Goal: Task Accomplishment & Management: Manage account settings

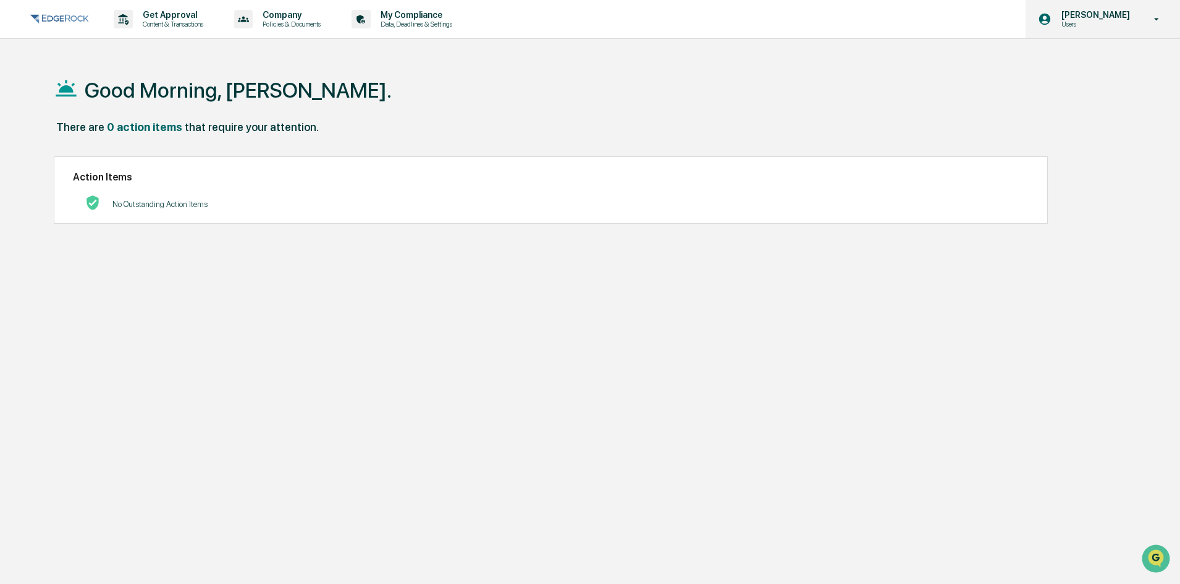
click at [1137, 27] on div "[PERSON_NAME] Users" at bounding box center [1103, 19] width 155 height 38
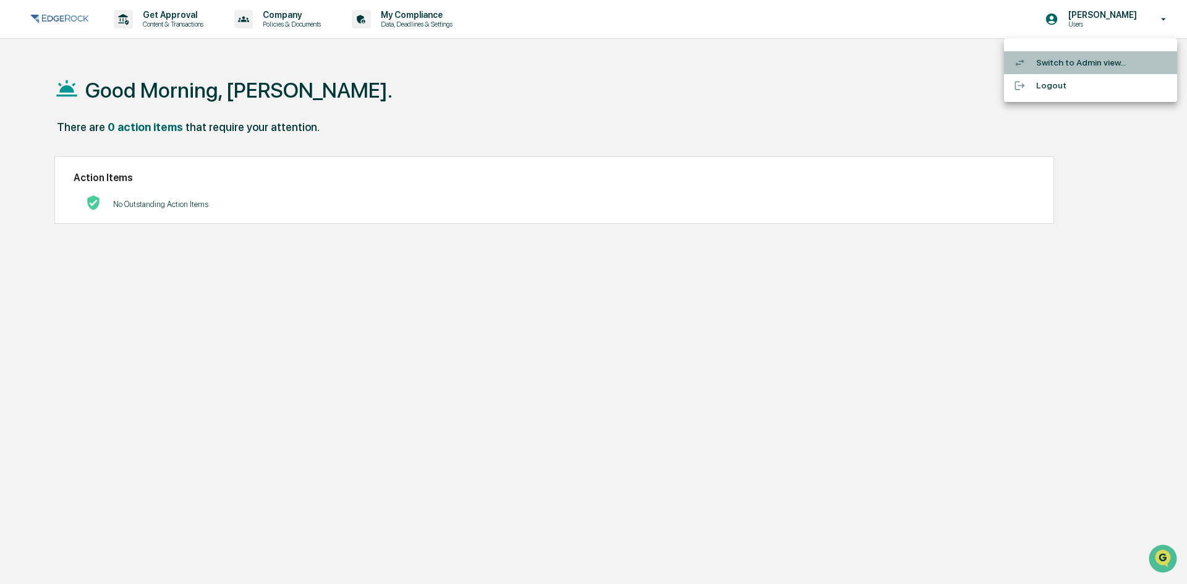
click at [1099, 61] on li "Switch to Admin view..." at bounding box center [1090, 62] width 173 height 23
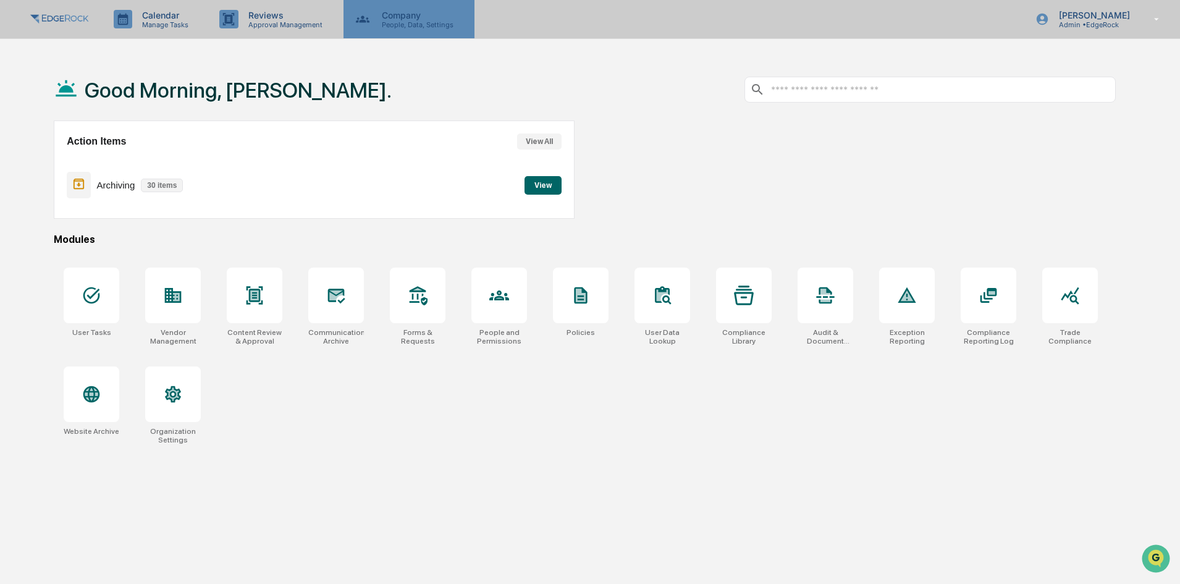
click at [379, 25] on p "People, Data, Settings" at bounding box center [416, 24] width 88 height 9
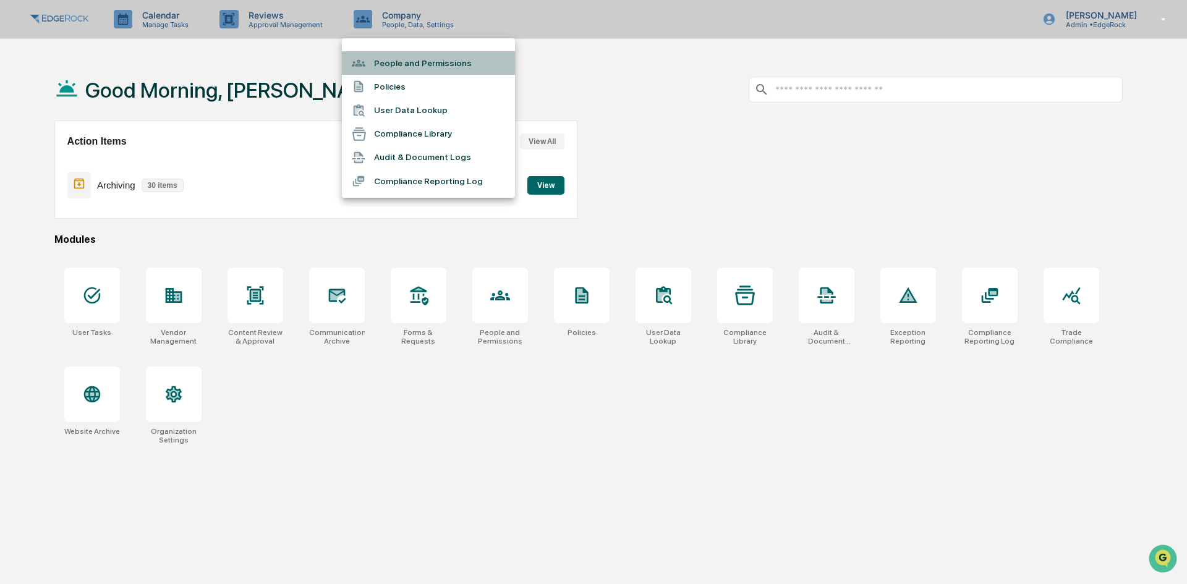
click at [389, 67] on li "People and Permissions" at bounding box center [428, 62] width 173 height 23
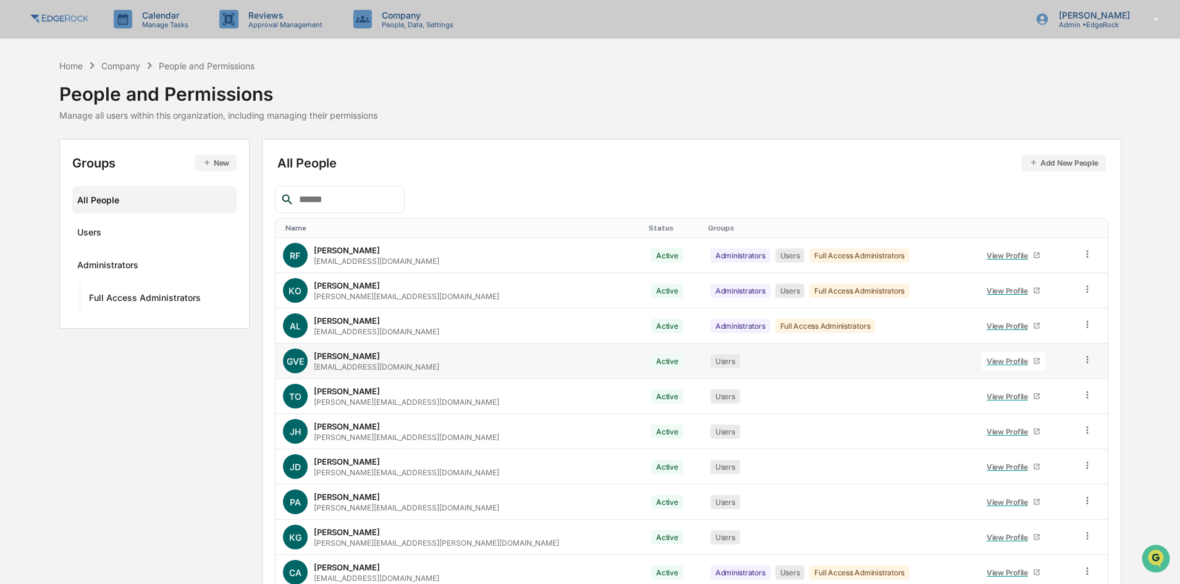
scroll to position [61, 0]
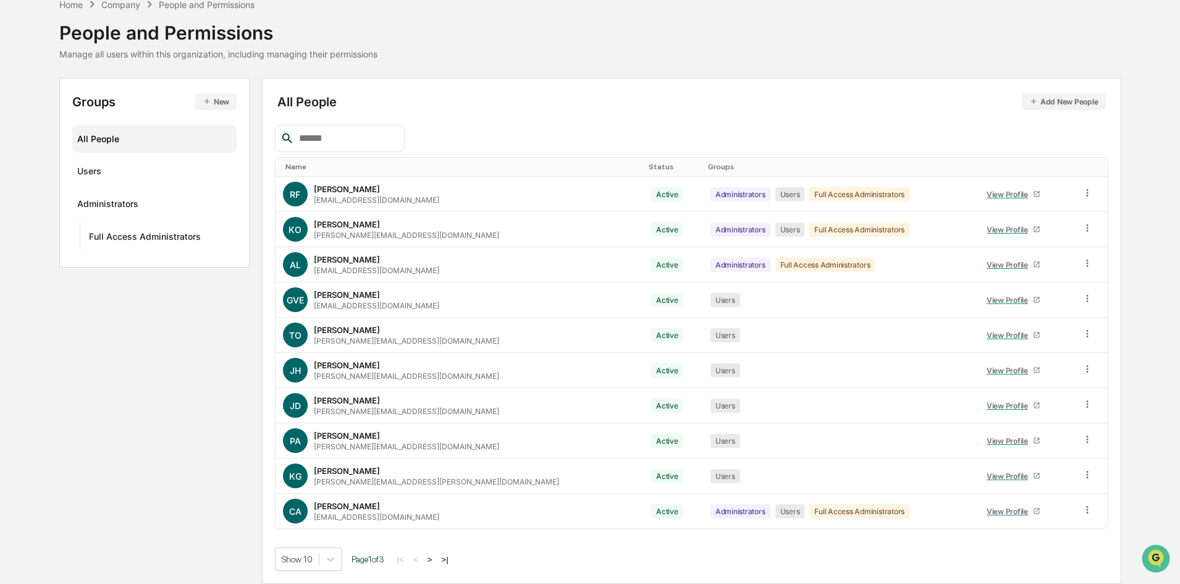
click at [436, 561] on button ">" at bounding box center [430, 559] width 12 height 11
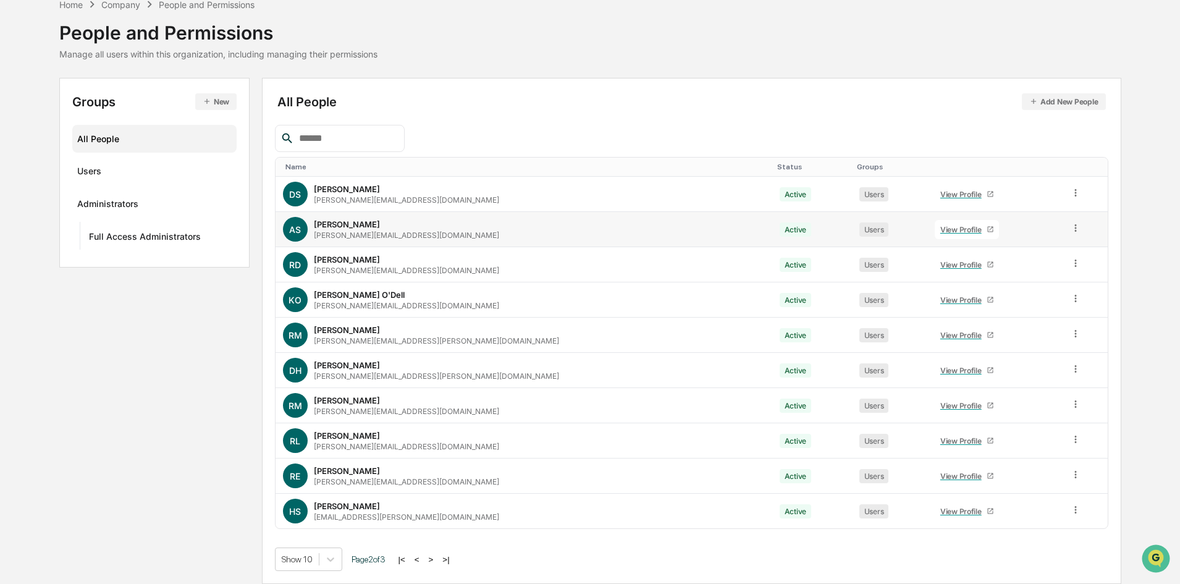
click at [1070, 227] on icon at bounding box center [1076, 229] width 12 height 12
click at [1012, 221] on td "View Profile" at bounding box center [995, 229] width 135 height 35
click at [1070, 230] on icon at bounding box center [1076, 229] width 12 height 12
click at [1026, 331] on div "Reset Password" at bounding box center [1019, 322] width 126 height 25
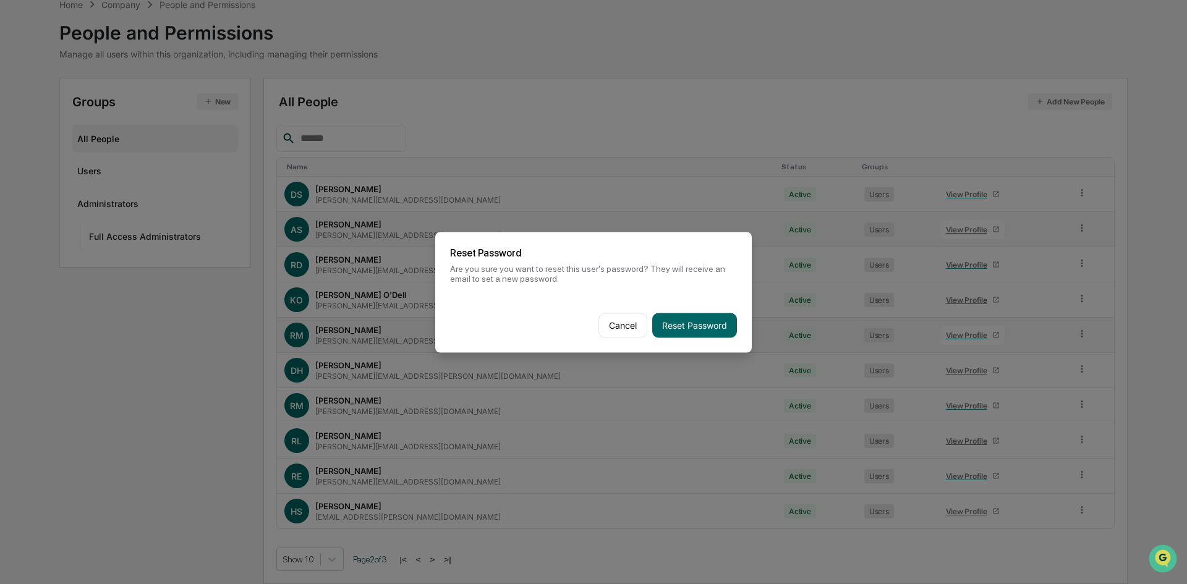
click at [713, 324] on button "Reset Password" at bounding box center [694, 325] width 85 height 25
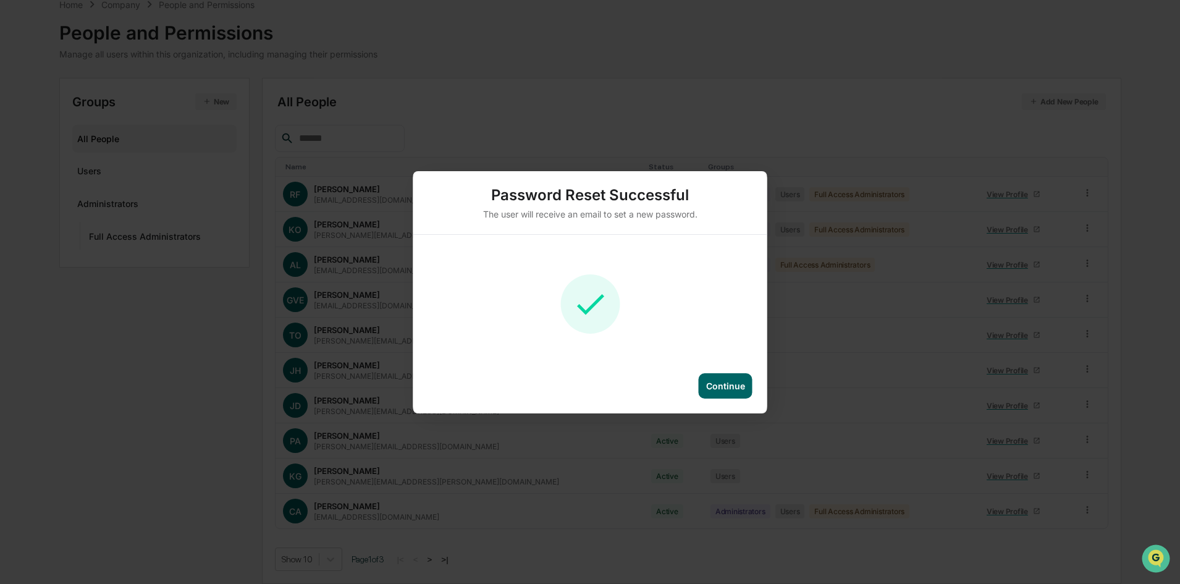
click at [734, 392] on div "Continue" at bounding box center [726, 385] width 54 height 25
